Goal: Complete application form: Complete application form

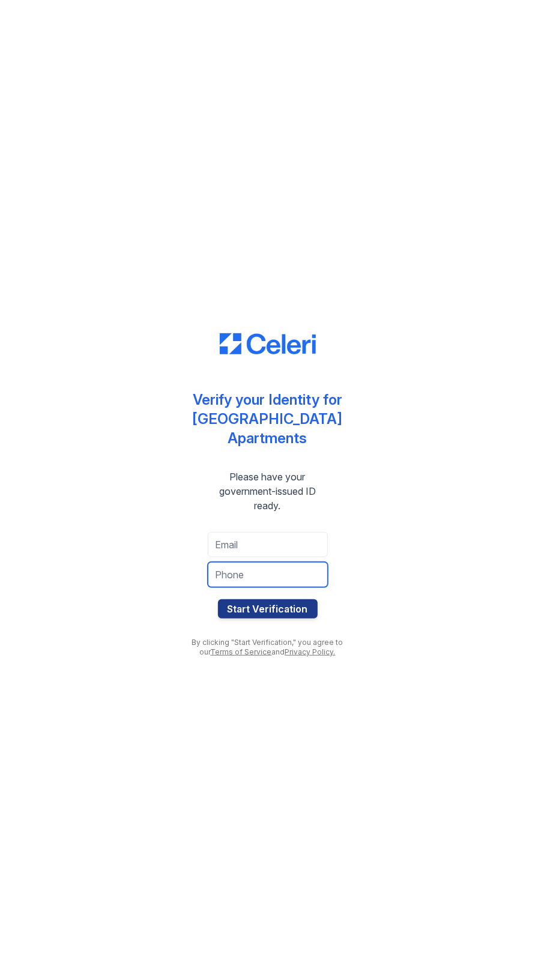
click at [243, 568] on input "tel" at bounding box center [268, 574] width 120 height 25
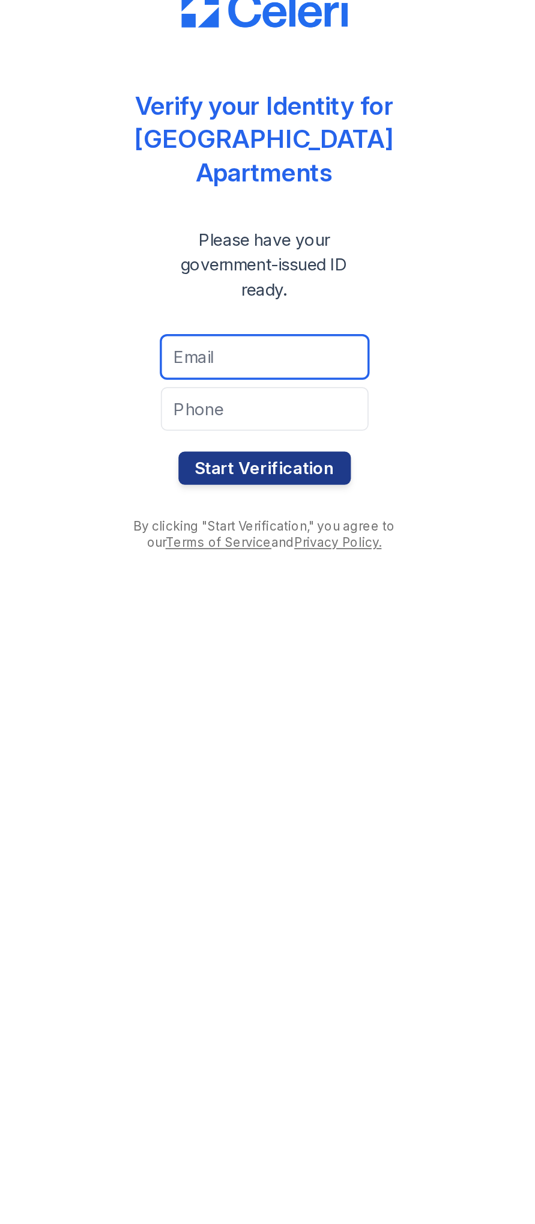
click at [225, 659] on input "email" at bounding box center [268, 670] width 120 height 25
type input "[EMAIL_ADDRESS][DOMAIN_NAME]"
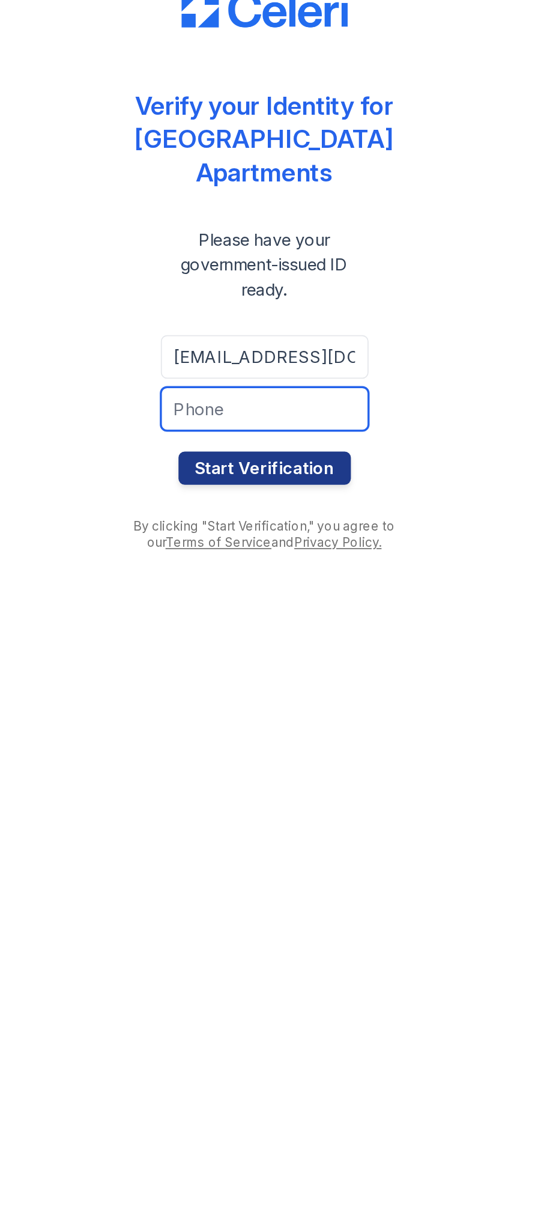
type input "5722065875"
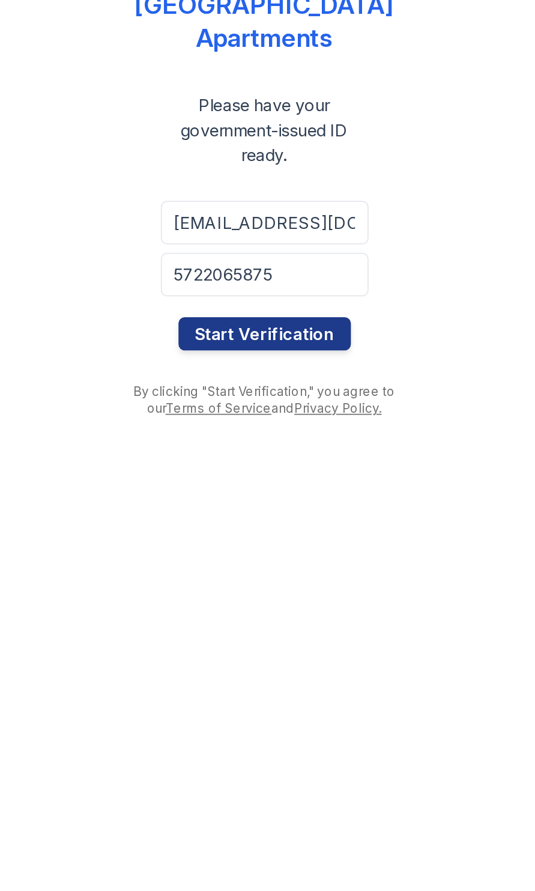
click at [243, 630] on div "Verify your Identity for Penn Station Apartments Please have your government-is…" at bounding box center [268, 445] width 168 height 843
click at [240, 559] on button "Start Verification" at bounding box center [268, 568] width 100 height 19
